Goal: Find specific page/section: Find specific page/section

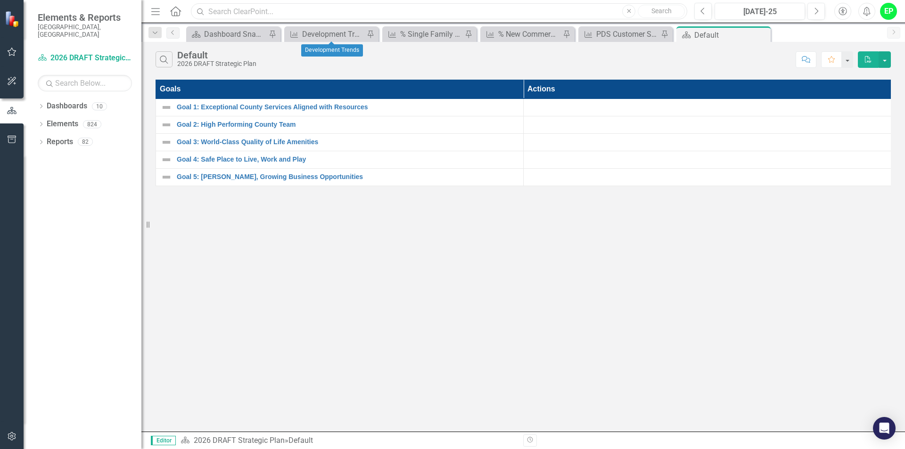
click at [310, 10] on input "text" at bounding box center [439, 11] width 496 height 16
